Goal: Check status: Check status

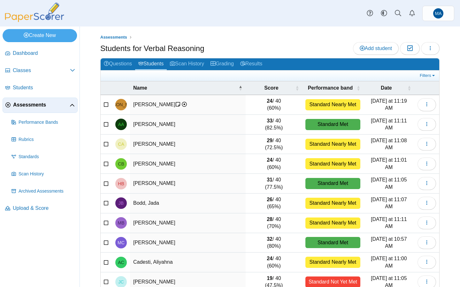
select select "***"
click at [51, 108] on span "Assessments" at bounding box center [41, 105] width 57 height 7
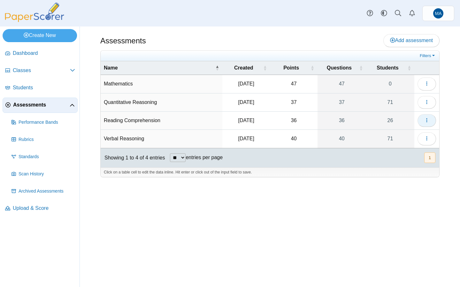
click at [426, 120] on icon "button" at bounding box center [426, 120] width 5 height 5
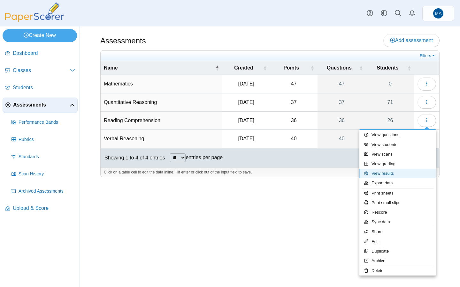
click at [381, 174] on link "View results" at bounding box center [397, 174] width 77 height 10
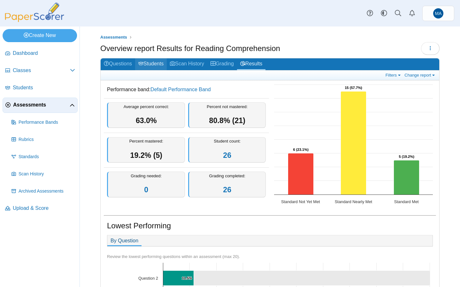
click at [153, 64] on link "Students" at bounding box center [151, 64] width 32 height 12
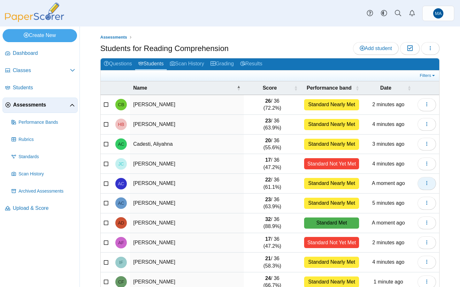
click at [424, 182] on icon "button" at bounding box center [426, 183] width 5 height 5
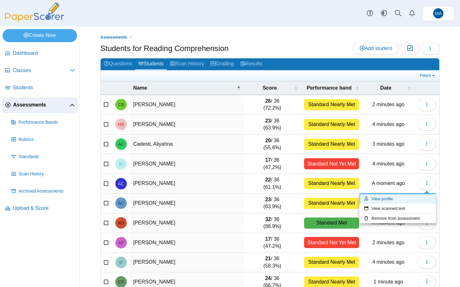
click at [385, 198] on link "View profile" at bounding box center [397, 200] width 77 height 10
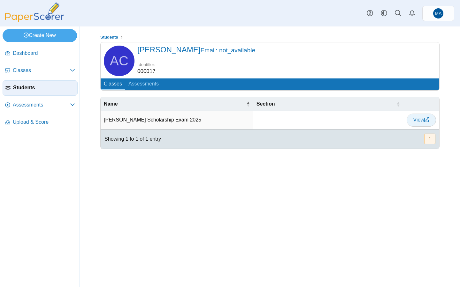
click at [416, 118] on span "View" at bounding box center [421, 119] width 16 height 5
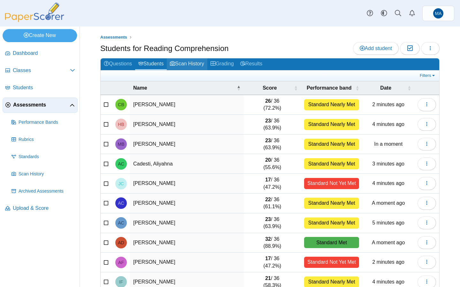
click at [193, 64] on link "Scan History" at bounding box center [187, 64] width 41 height 12
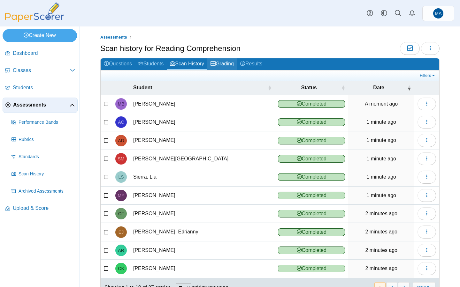
click at [223, 66] on link "Grading" at bounding box center [222, 64] width 30 height 12
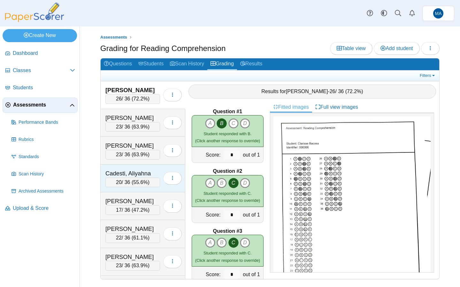
scroll to position [27, 0]
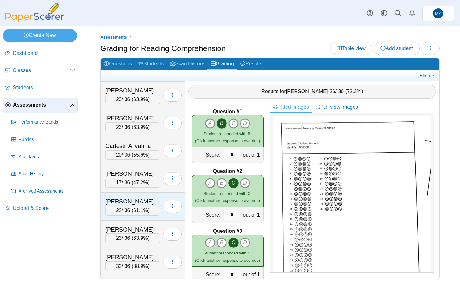
click at [141, 200] on div "[PERSON_NAME]" at bounding box center [132, 202] width 55 height 8
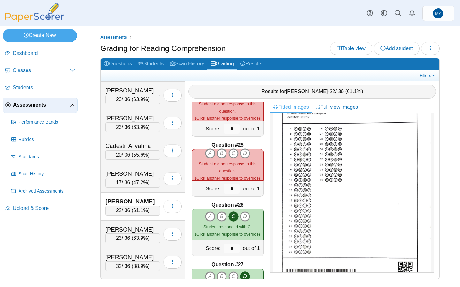
scroll to position [1401, 0]
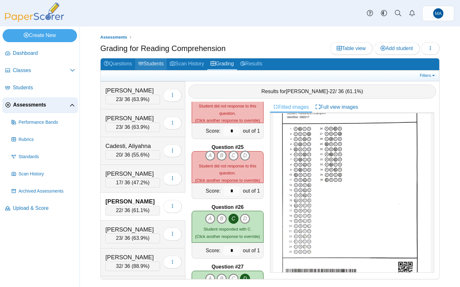
click at [154, 67] on link "Students" at bounding box center [151, 64] width 32 height 12
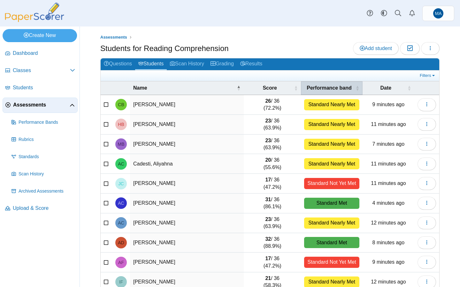
click at [328, 88] on span "Performance band" at bounding box center [329, 88] width 50 height 7
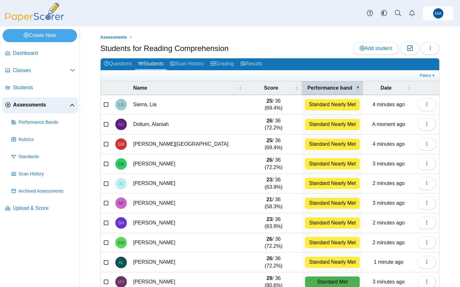
click at [329, 87] on span "Performance band" at bounding box center [330, 88] width 50 height 7
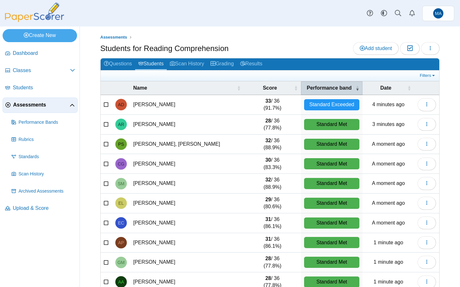
click at [329, 87] on span "Performance band" at bounding box center [329, 88] width 50 height 7
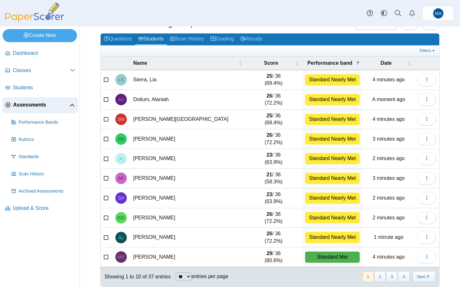
scroll to position [33, 0]
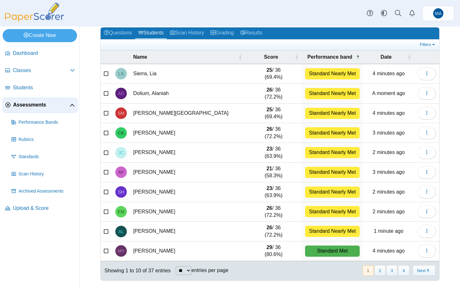
click at [190, 273] on select "** ** ** ***" at bounding box center [184, 271] width 16 height 9
select select "***"
click at [176, 267] on select "** ** ** ***" at bounding box center [184, 271] width 16 height 9
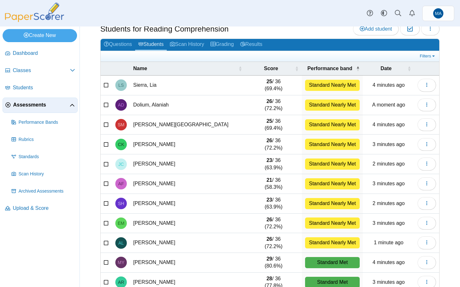
scroll to position [0, 0]
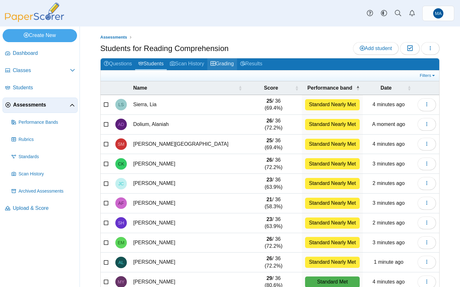
click at [220, 63] on link "Grading" at bounding box center [222, 64] width 30 height 12
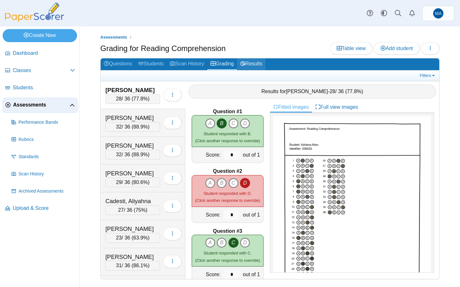
click at [260, 65] on link "Results" at bounding box center [251, 64] width 28 height 12
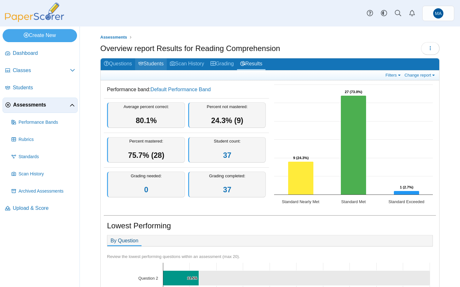
click at [147, 65] on link "Students" at bounding box center [151, 64] width 32 height 12
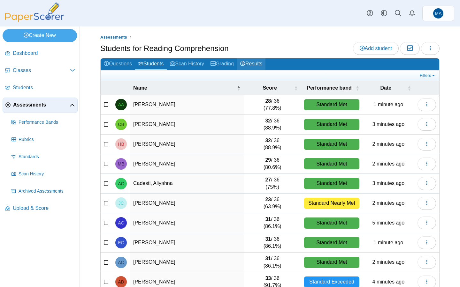
click at [256, 60] on link "Results" at bounding box center [251, 64] width 28 height 12
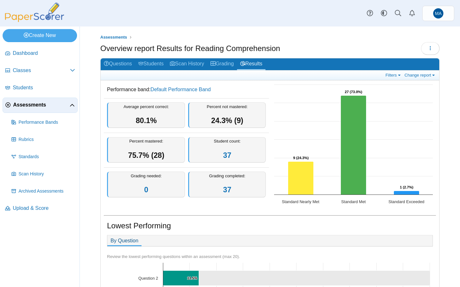
click at [220, 157] on div "Student count: 37" at bounding box center [227, 150] width 78 height 26
click at [153, 66] on link "Students" at bounding box center [151, 64] width 32 height 12
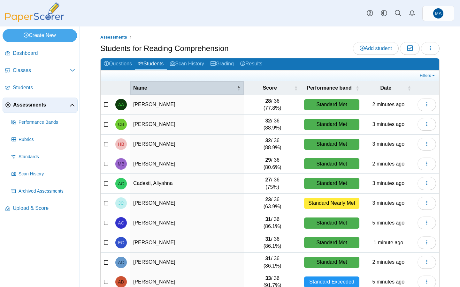
click at [144, 88] on span "Name" at bounding box center [184, 88] width 102 height 7
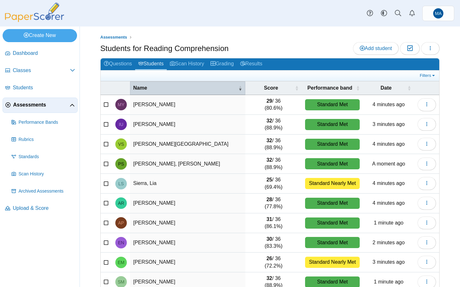
click at [144, 88] on span "Name" at bounding box center [185, 88] width 104 height 7
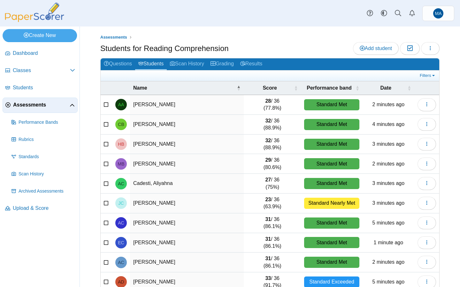
scroll to position [33, 0]
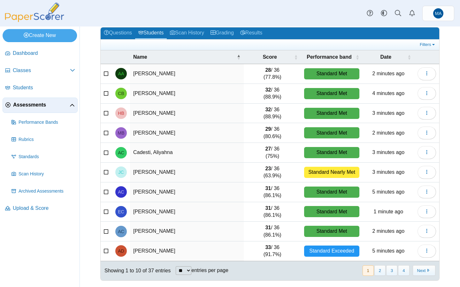
click at [191, 273] on select "** ** ** ***" at bounding box center [184, 271] width 16 height 9
select select "***"
click at [176, 267] on select "** ** ** ***" at bounding box center [184, 271] width 16 height 9
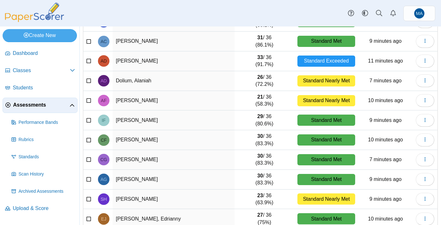
scroll to position [0, 0]
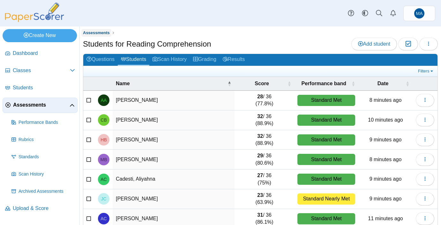
click at [99, 31] on span "Assessments" at bounding box center [96, 32] width 27 height 5
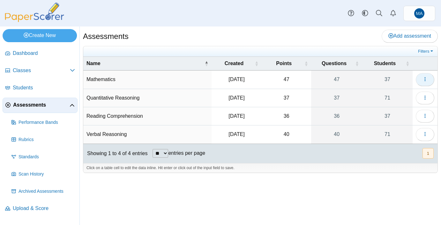
click at [417, 81] on button "button" at bounding box center [425, 79] width 19 height 13
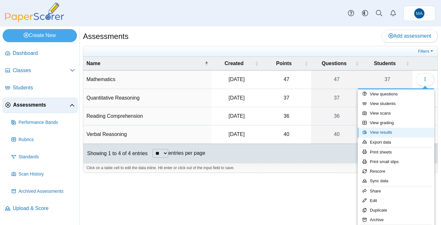
click at [388, 131] on link "View results" at bounding box center [396, 133] width 77 height 10
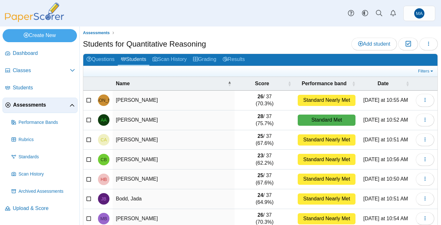
select select "***"
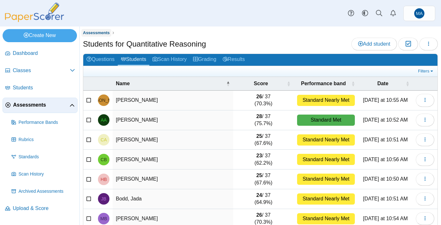
click at [90, 32] on span "Assessments" at bounding box center [96, 32] width 27 height 5
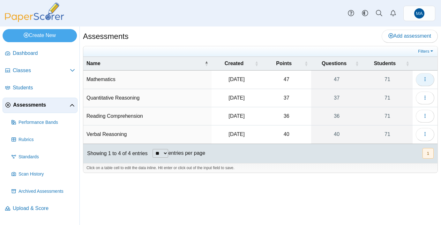
click at [418, 80] on button "button" at bounding box center [425, 79] width 19 height 13
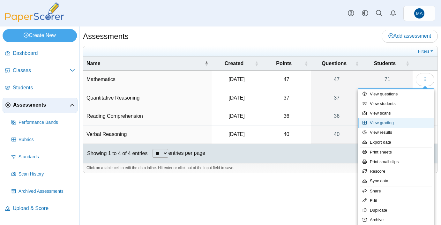
click at [384, 126] on link "View grading" at bounding box center [396, 123] width 77 height 10
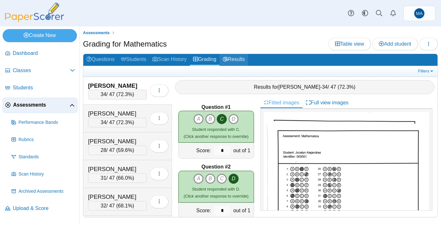
click at [237, 59] on link "Results" at bounding box center [234, 60] width 28 height 12
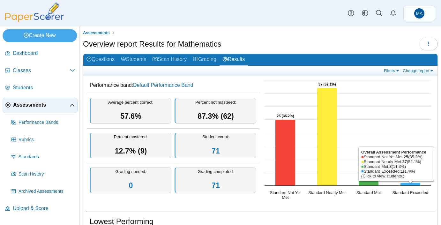
click at [406, 184] on icon "Standard Exceeded, 1. Overall Assessment Performance." at bounding box center [411, 184] width 20 height 3
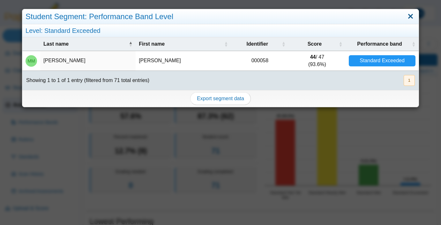
click at [408, 19] on link "Close" at bounding box center [411, 16] width 10 height 11
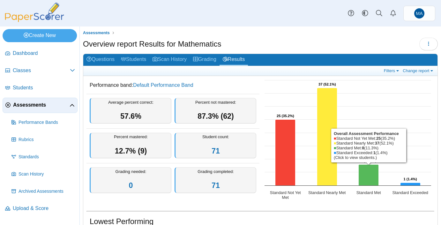
click at [364, 184] on icon "Standard Met, 8. Overall Assessment Performance." at bounding box center [369, 175] width 20 height 21
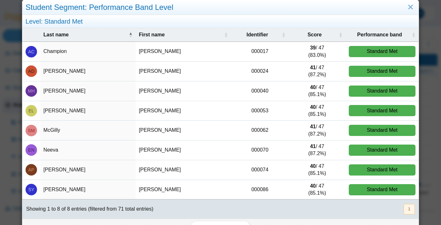
scroll to position [11, 0]
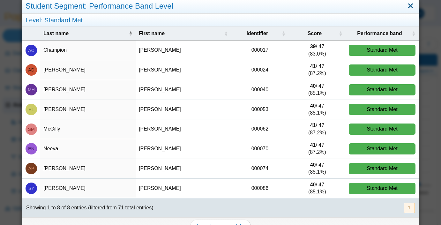
click at [411, 8] on link "Close" at bounding box center [411, 6] width 10 height 11
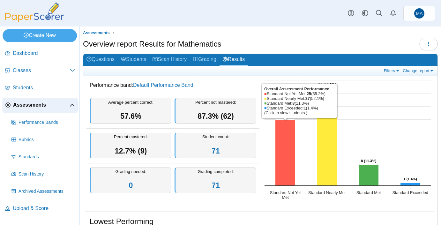
click at [284, 170] on icon "Standard Not Yet Met, 25. Overall Assessment Performance." at bounding box center [286, 153] width 20 height 66
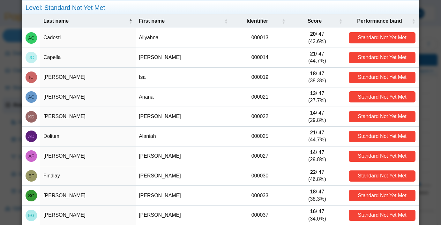
scroll to position [0, 0]
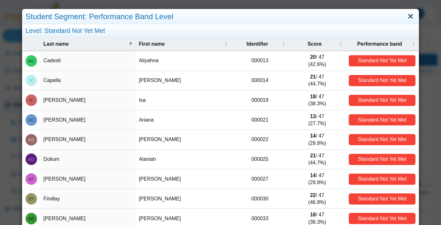
click at [409, 17] on link "Close" at bounding box center [411, 16] width 10 height 11
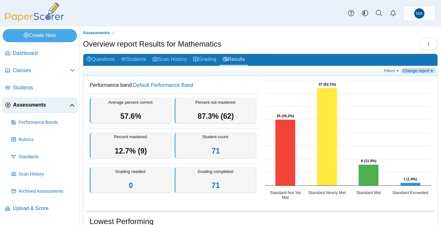
click at [412, 73] on link "Change report" at bounding box center [418, 70] width 35 height 5
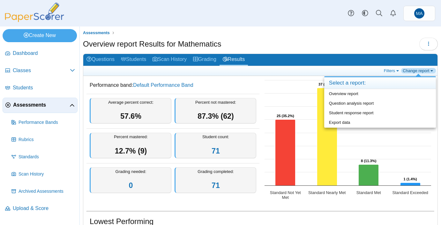
click at [412, 73] on link "Change report" at bounding box center [418, 70] width 35 height 5
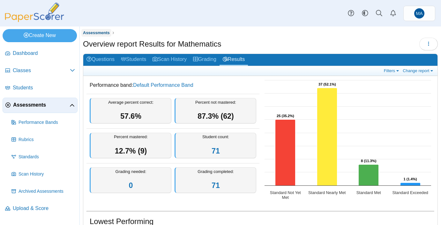
click at [103, 33] on span "Assessments" at bounding box center [96, 32] width 27 height 5
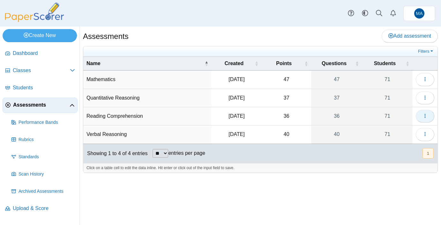
click at [424, 119] on span "button" at bounding box center [425, 115] width 5 height 5
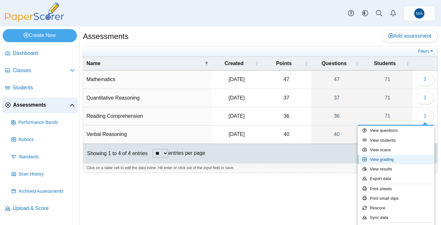
click at [390, 157] on link "View grading" at bounding box center [396, 160] width 77 height 10
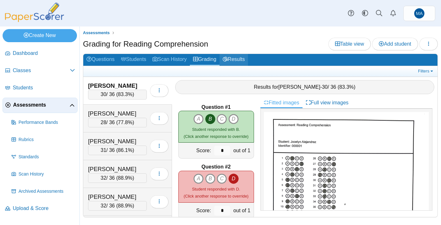
click at [242, 57] on link "Results" at bounding box center [234, 60] width 28 height 12
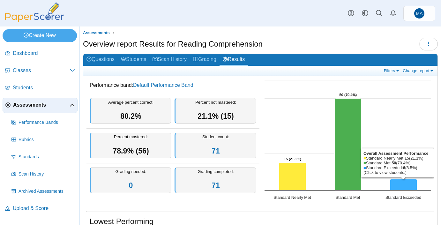
click at [404, 183] on icon "Standard Exceeded, 6. Overall Assessment Performance." at bounding box center [404, 185] width 27 height 11
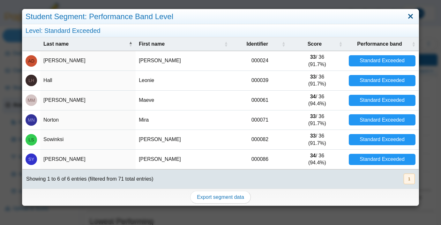
click at [408, 13] on link "Close" at bounding box center [411, 16] width 10 height 11
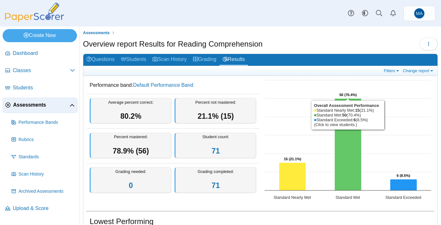
click at [345, 131] on icon "Standard Met, 50. Overall Assessment Performance." at bounding box center [348, 145] width 27 height 92
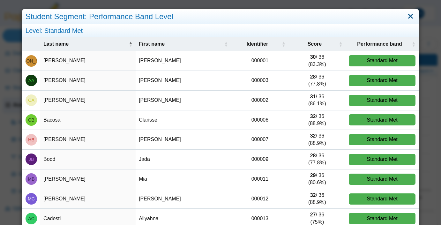
click at [410, 15] on link "Close" at bounding box center [411, 16] width 10 height 11
